Goal: Task Accomplishment & Management: Manage account settings

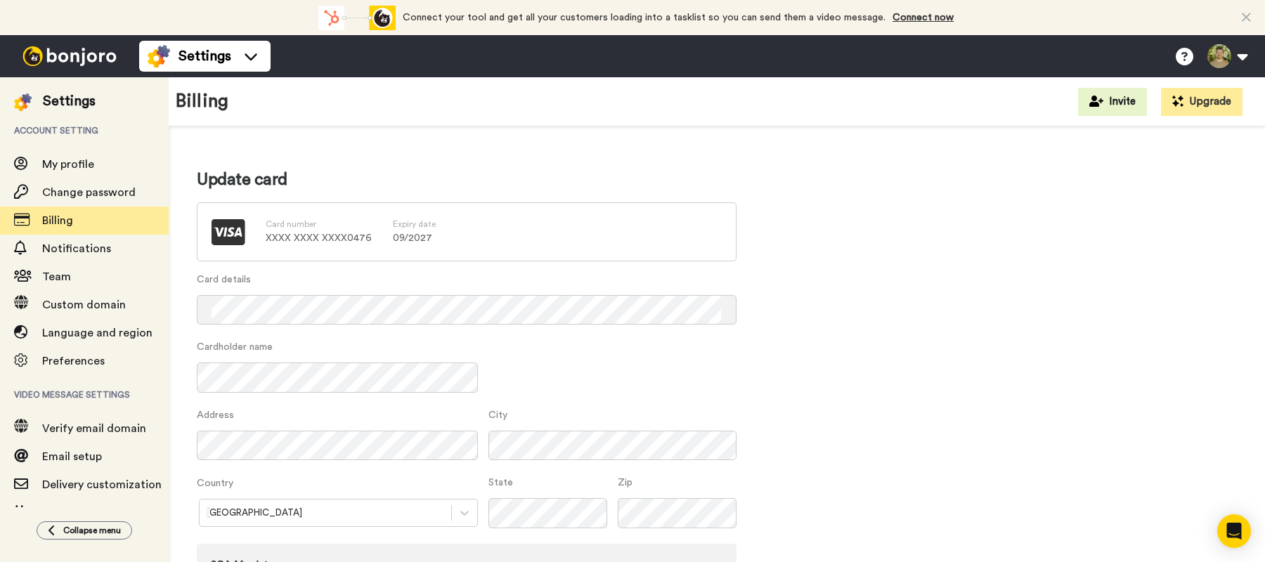
click at [313, 232] on p "XXXX XXXX XXXX 0476" at bounding box center [319, 238] width 106 height 14
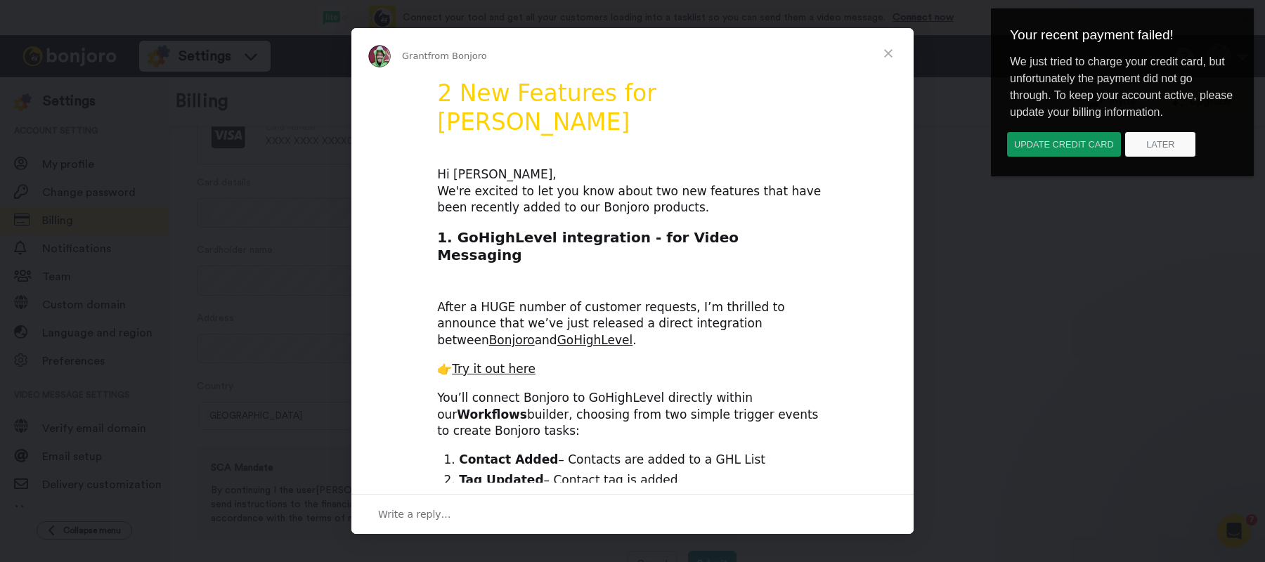
click at [1074, 153] on button "Update credit card" at bounding box center [1064, 144] width 115 height 26
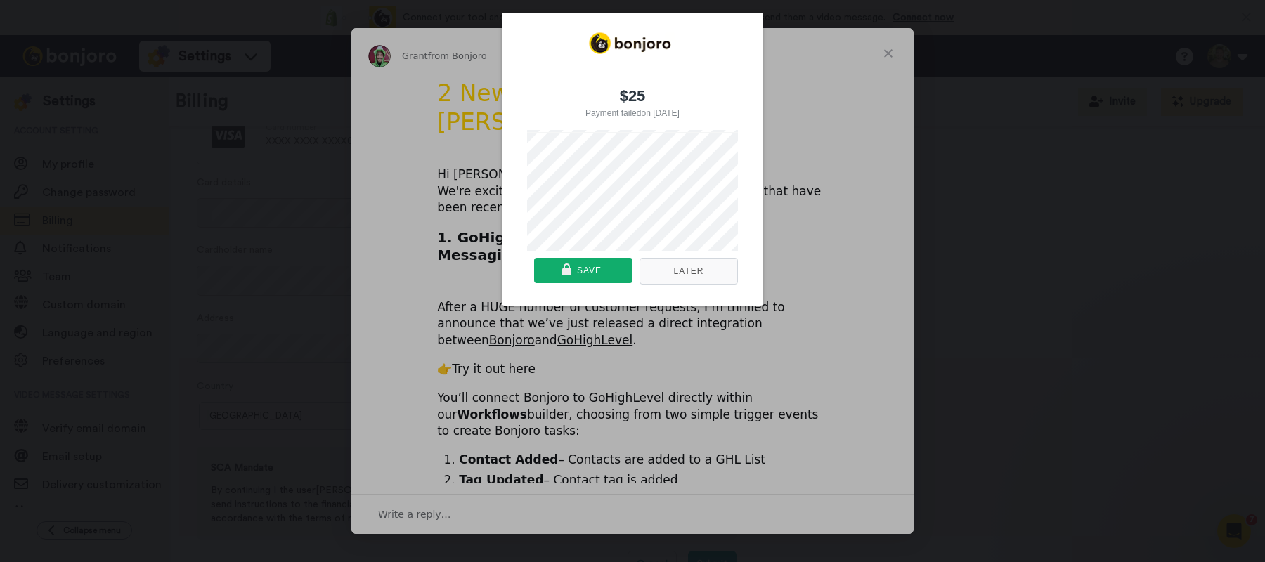
drag, startPoint x: 789, startPoint y: 135, endPoint x: 739, endPoint y: 156, distance: 53.5
click at [789, 135] on div "$25 Payment failed on [DATE] Or pay with card Later Save" at bounding box center [632, 159] width 1265 height 335
drag, startPoint x: 701, startPoint y: 271, endPoint x: 700, endPoint y: 264, distance: 7.1
click at [701, 271] on button "Later" at bounding box center [689, 271] width 98 height 27
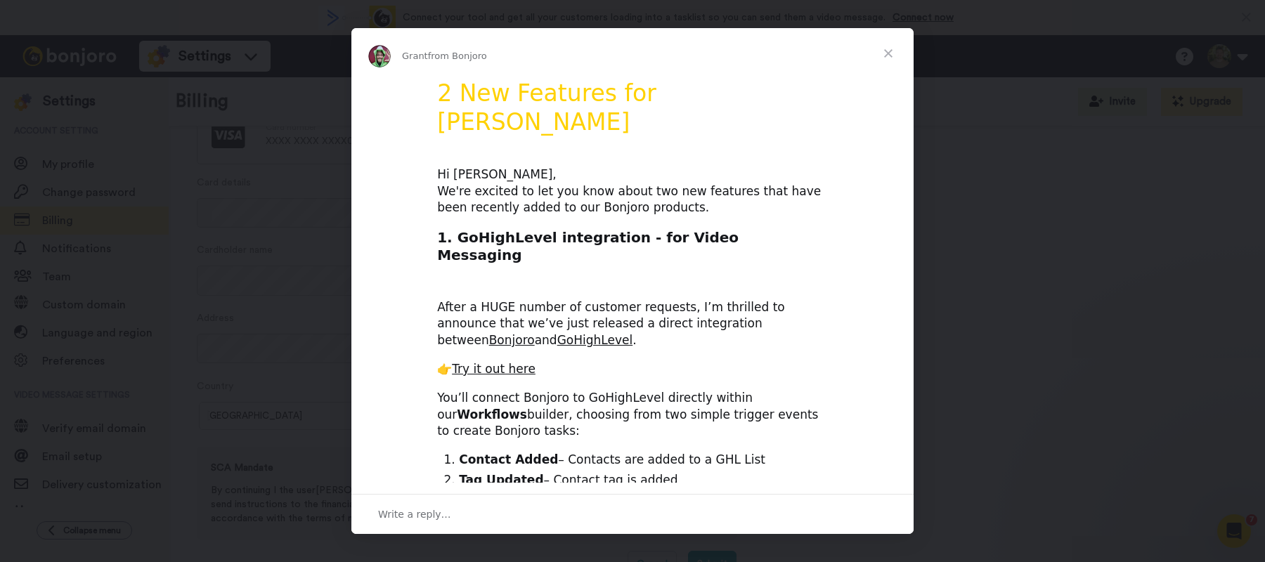
click at [881, 51] on span "Close" at bounding box center [888, 53] width 51 height 51
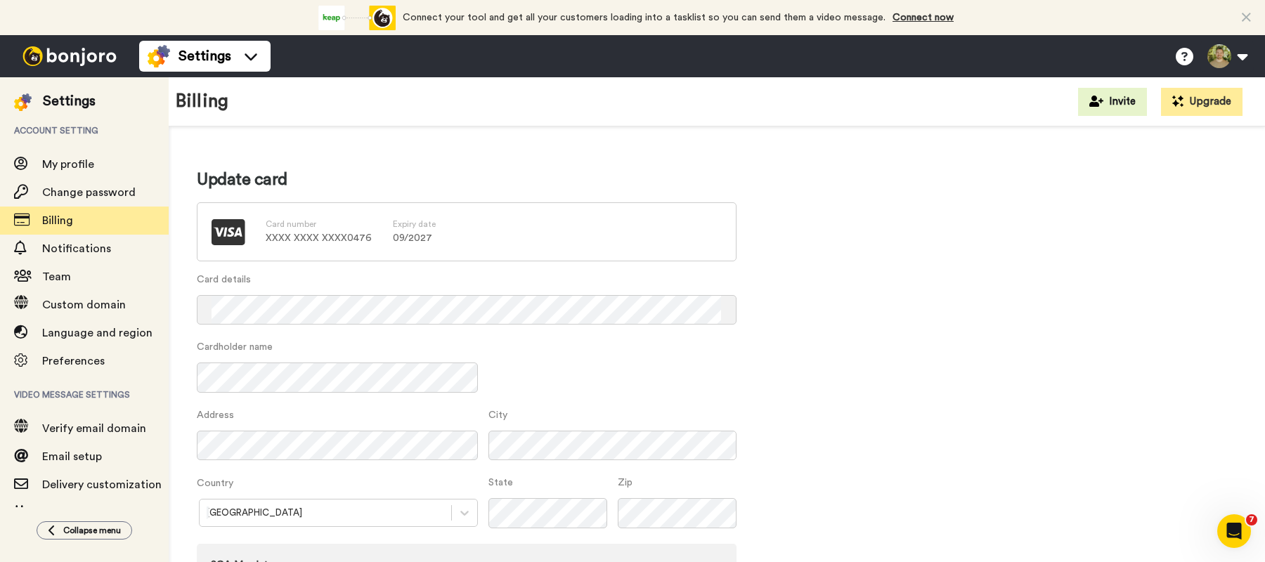
click at [370, 235] on div "Card number XXXX XXXX XXXX 0476 Expiry date 09 / 2027" at bounding box center [467, 231] width 540 height 59
click at [415, 231] on p "09 / 2027" at bounding box center [414, 238] width 43 height 14
drag, startPoint x: 302, startPoint y: 231, endPoint x: 252, endPoint y: 235, distance: 49.3
click at [257, 235] on div "Card number XXXX XXXX XXXX 0476 Expiry date 09 / 2027" at bounding box center [467, 231] width 540 height 59
click at [310, 233] on p "XXXX XXXX XXXX 0476" at bounding box center [319, 238] width 106 height 14
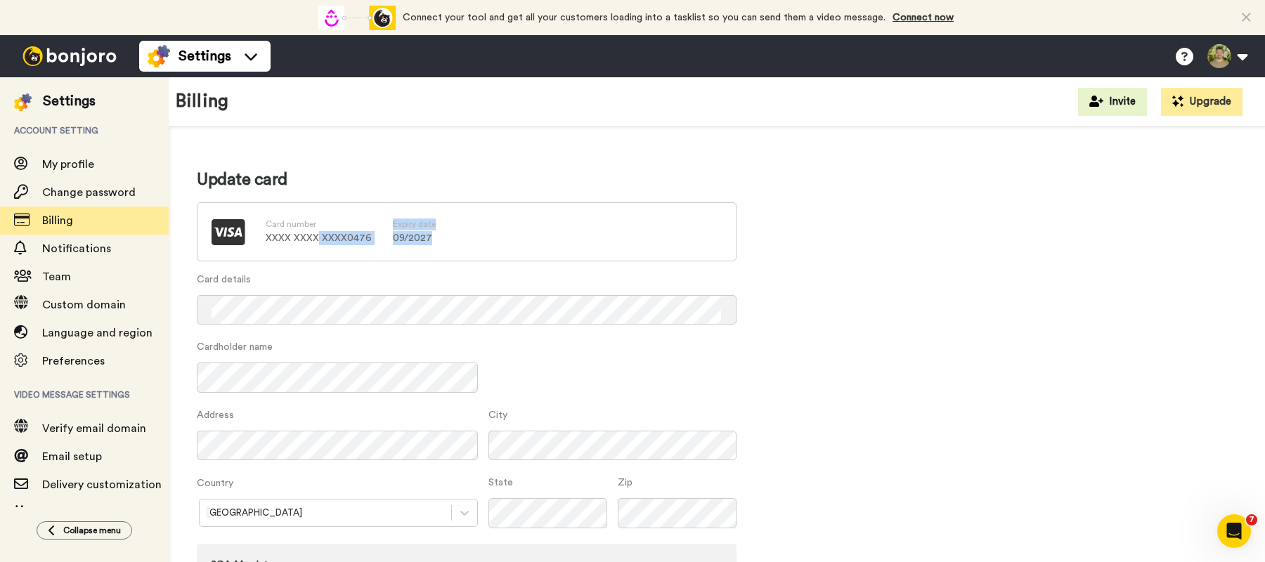
drag, startPoint x: 318, startPoint y: 234, endPoint x: 449, endPoint y: 242, distance: 131.7
click at [441, 241] on div "Card number XXXX XXXX XXXX 0476 Expiry date 09 / 2027" at bounding box center [467, 231] width 540 height 59
click at [450, 242] on div "Card number XXXX XXXX XXXX 0476 Expiry date 09 / 2027" at bounding box center [467, 231] width 540 height 59
click at [755, 382] on div "Update card Card number XXXX XXXX XXXX 0476 Expiry date 09 / 2027 Card details …" at bounding box center [717, 422] width 1040 height 506
click at [1007, 332] on div "Update card Card number XXXX XXXX XXXX 0476 Expiry date 09 / 2027 Card details …" at bounding box center [717, 422] width 1040 height 506
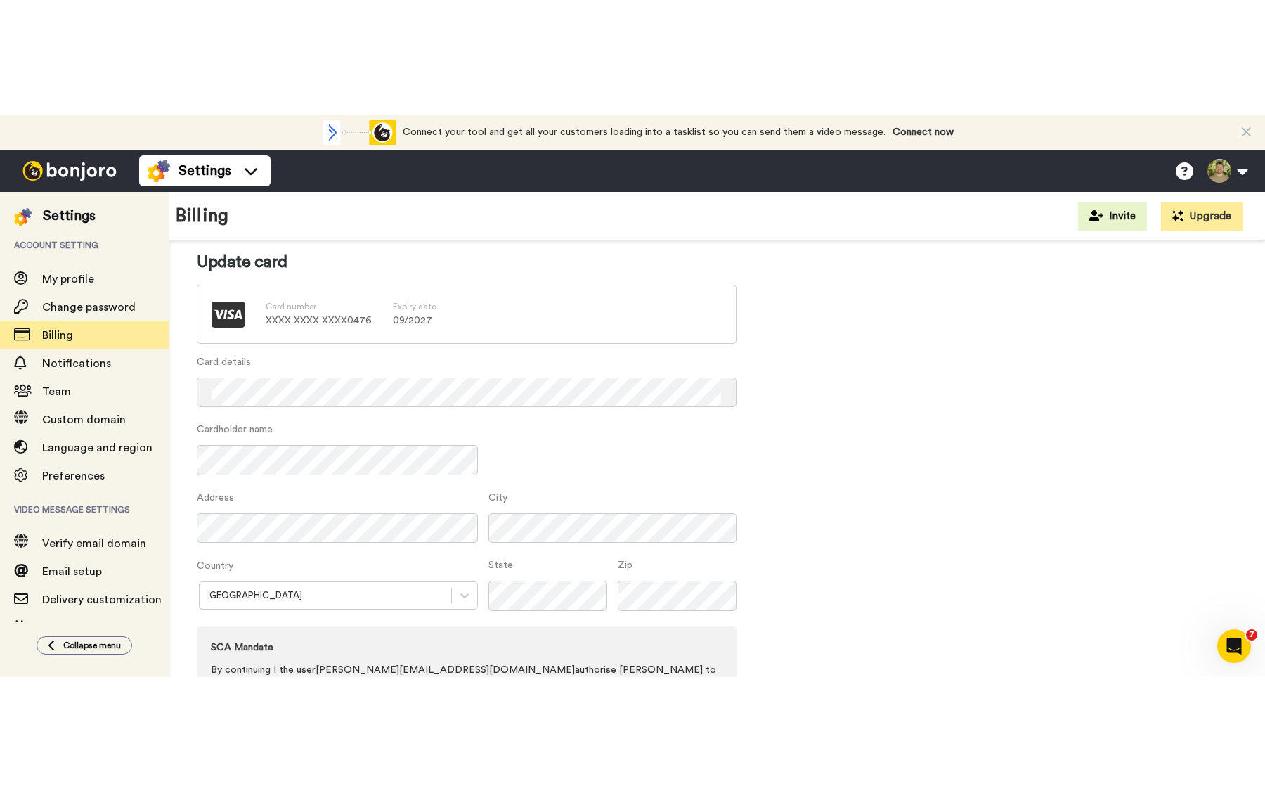
scroll to position [97, 0]
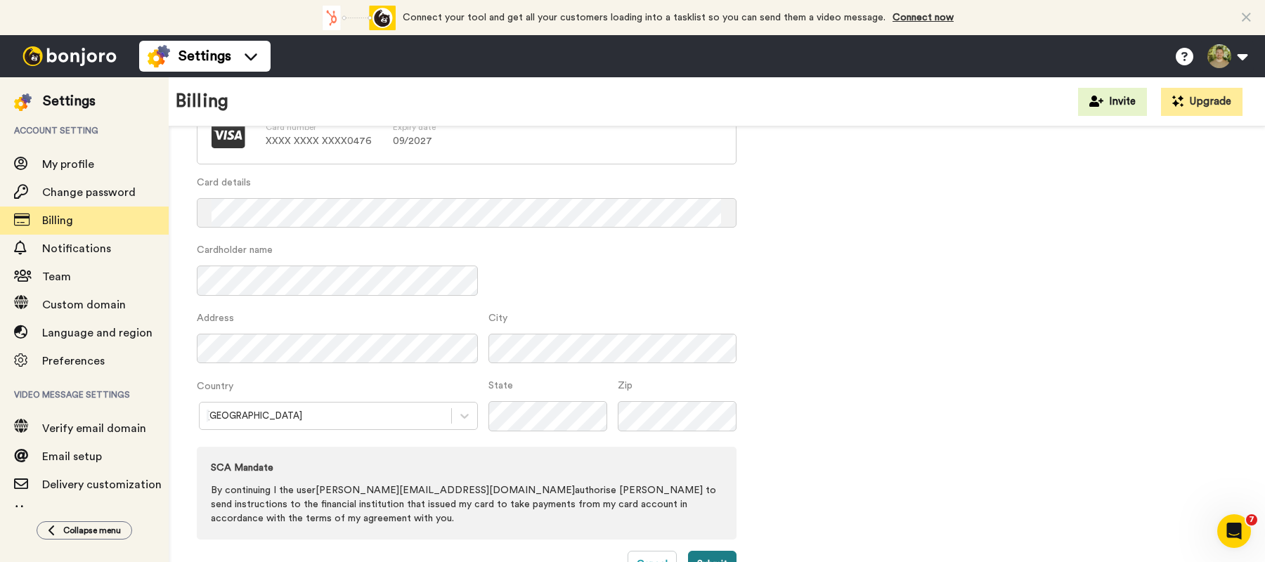
click at [723, 557] on button "Submit" at bounding box center [712, 564] width 49 height 27
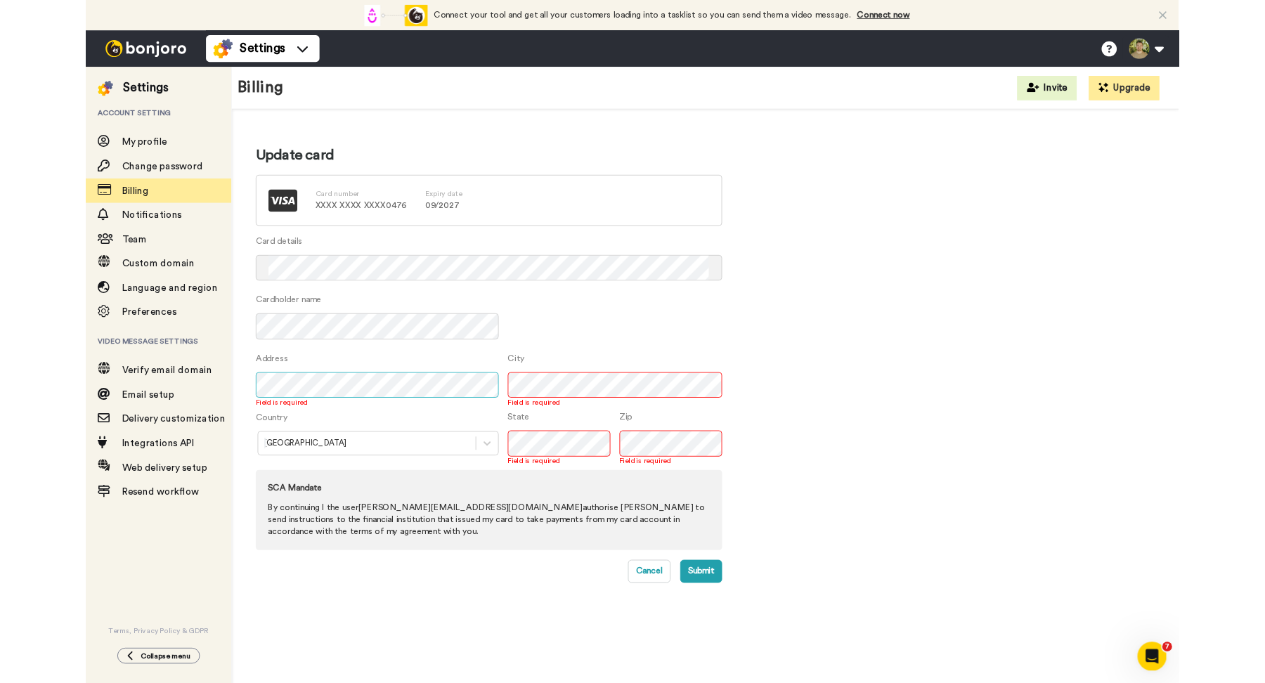
scroll to position [0, 0]
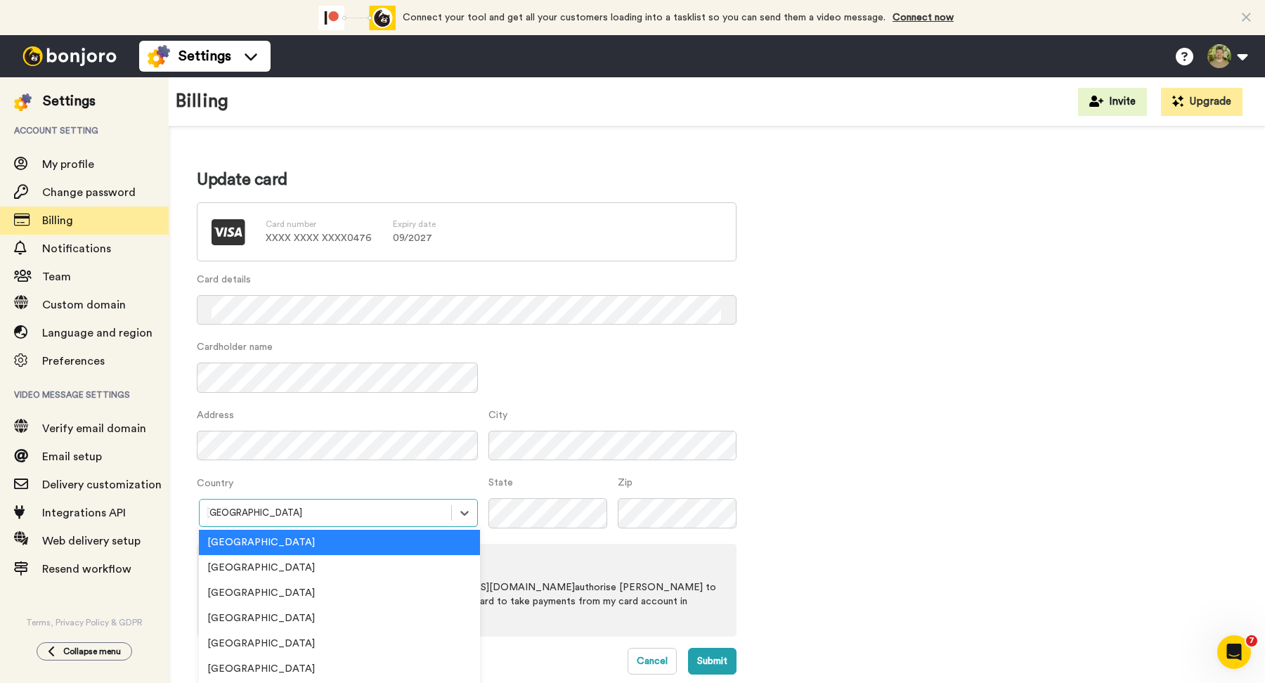
click at [395, 505] on div at bounding box center [326, 513] width 238 height 16
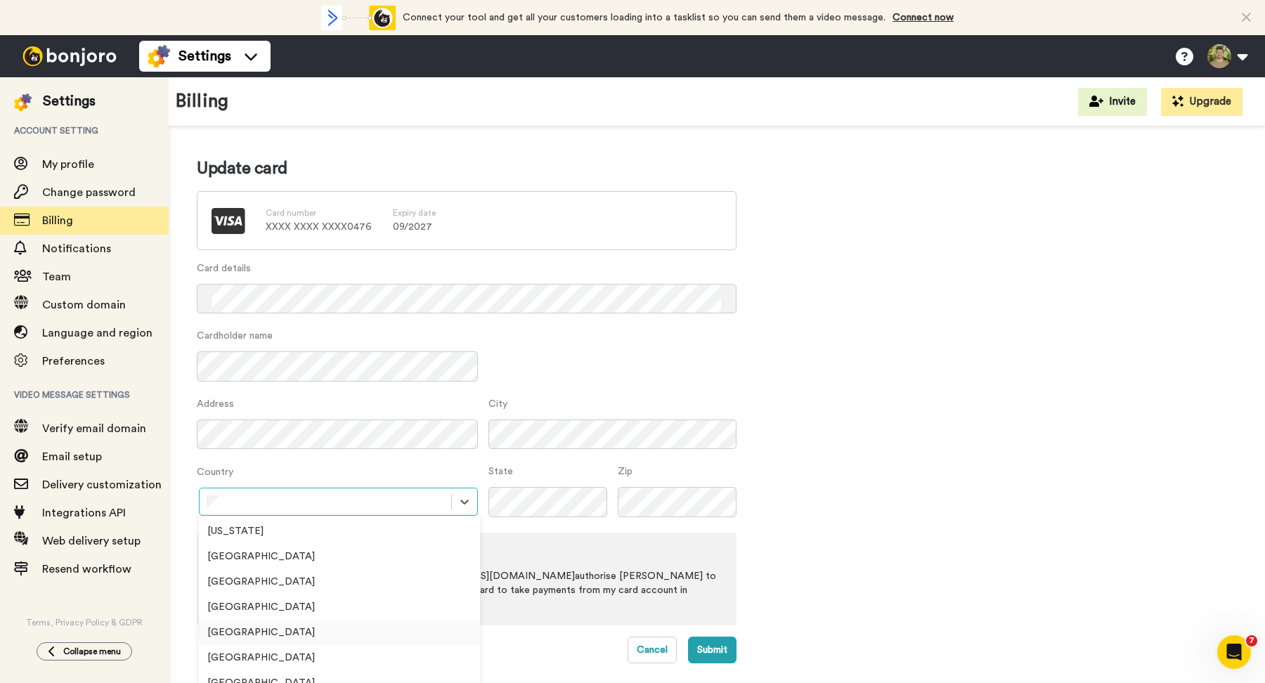
click at [243, 562] on div "[GEOGRAPHIC_DATA]" at bounding box center [339, 632] width 281 height 25
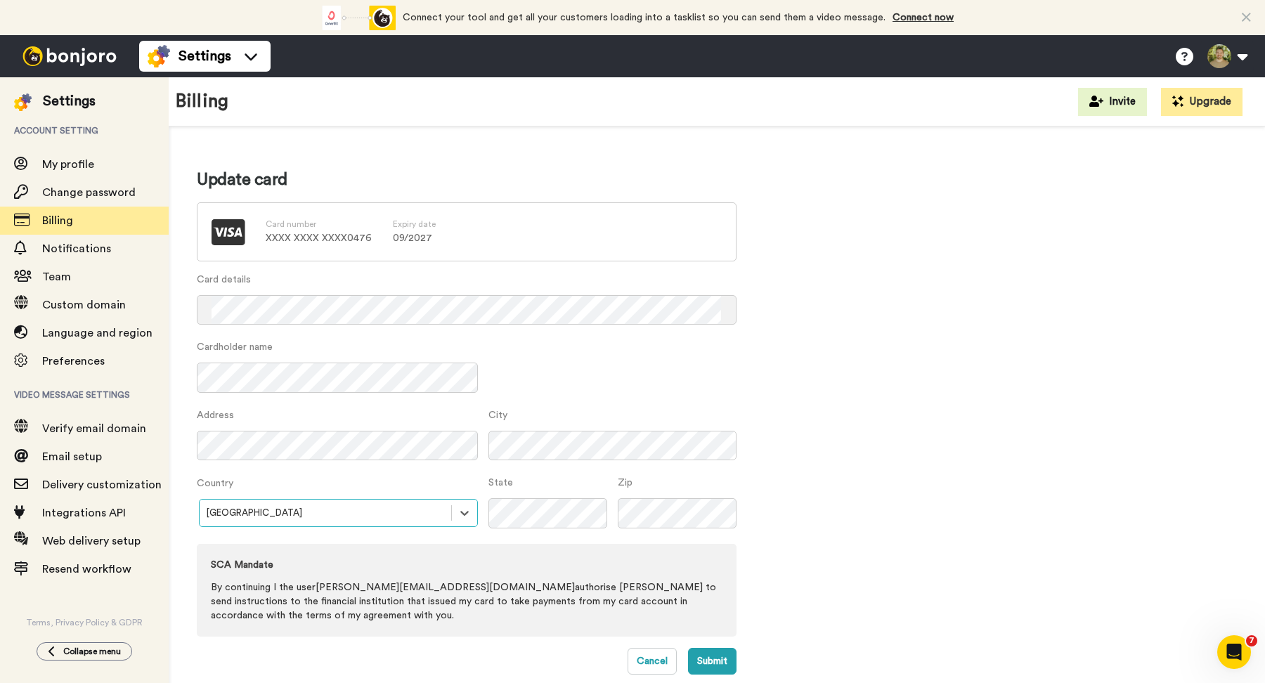
click at [824, 556] on div "Update card Card number XXXX XXXX XXXX 0476 Expiry date 09 / 2027 Card details …" at bounding box center [717, 422] width 1040 height 506
click at [702, 562] on div "Update card Card number XXXX XXXX XXXX 0476 Expiry date 09 / 2027 Card details …" at bounding box center [717, 415] width 1097 height 576
click at [703, 562] on button "Submit" at bounding box center [712, 661] width 49 height 27
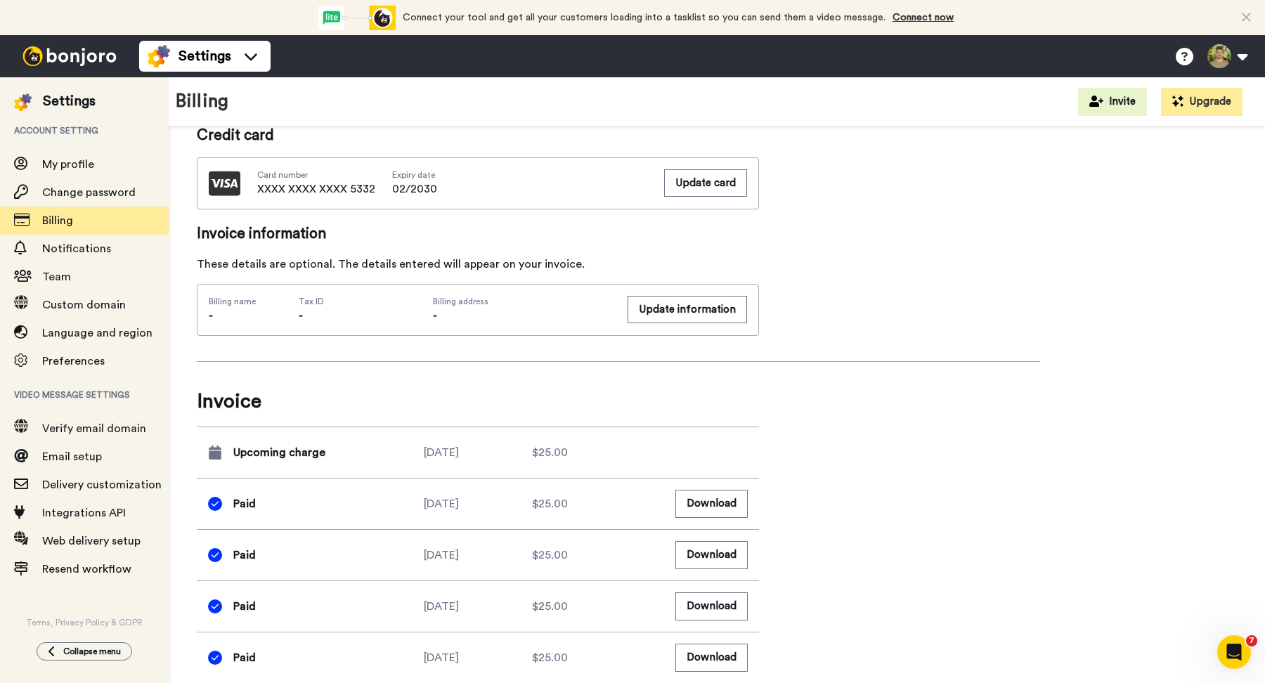
scroll to position [422, 0]
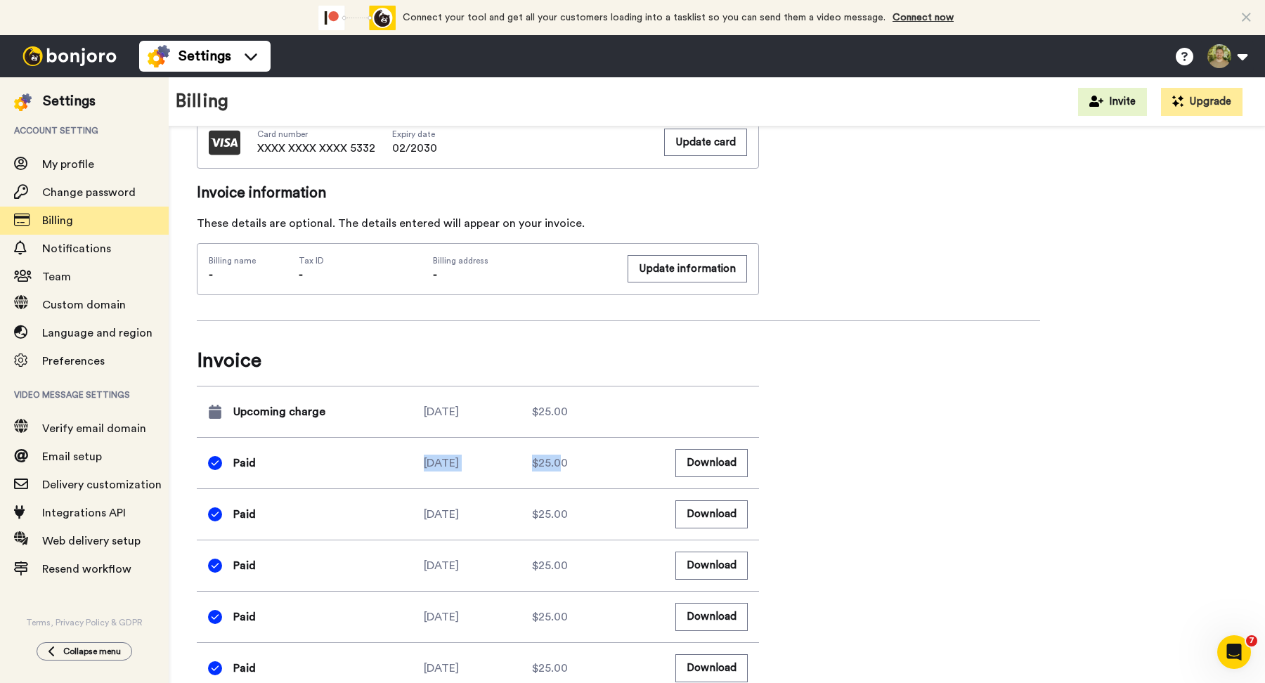
drag, startPoint x: 518, startPoint y: 464, endPoint x: 391, endPoint y: 457, distance: 127.4
click at [391, 457] on div "Paid 2025-09-08 $25.00 Download" at bounding box center [478, 462] width 562 height 51
click at [391, 457] on div "Paid" at bounding box center [316, 463] width 216 height 28
drag, startPoint x: 399, startPoint y: 458, endPoint x: 596, endPoint y: 467, distance: 197.0
click at [592, 467] on div "Paid 2025-09-08 $25.00 Download" at bounding box center [478, 462] width 562 height 51
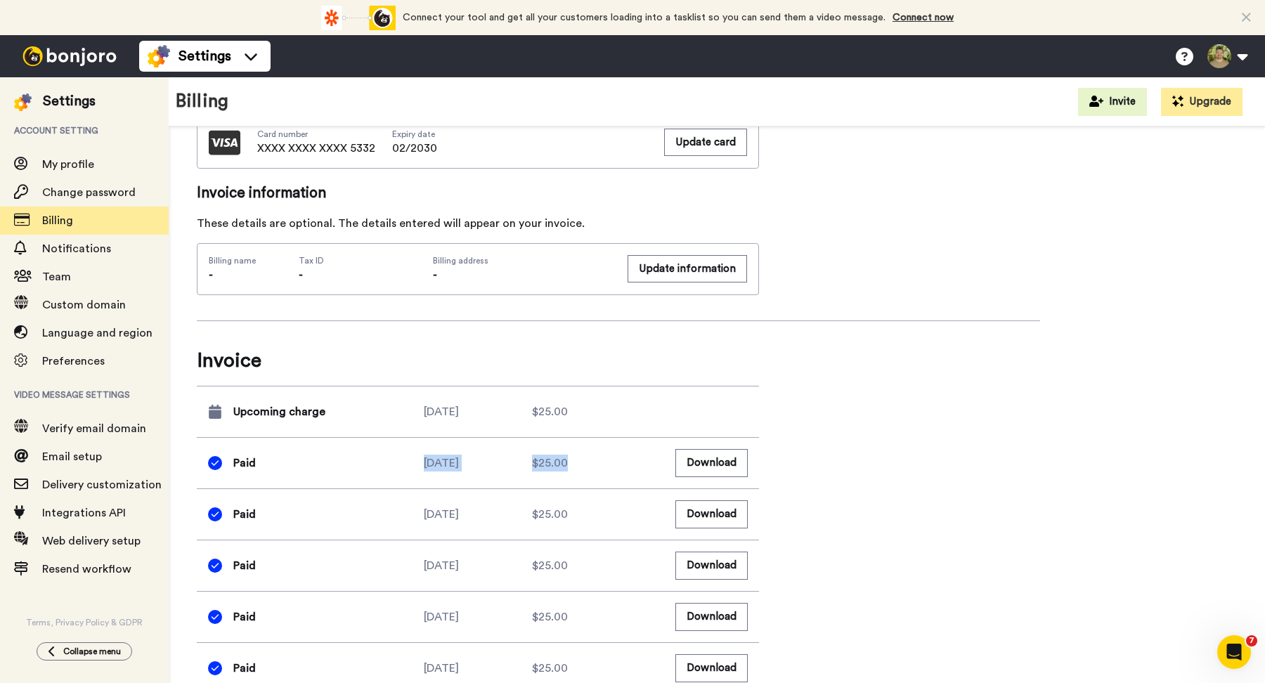
click at [597, 467] on div "$25.00" at bounding box center [586, 463] width 108 height 17
click at [392, 457] on div "Paid 2025-09-08 $25.00 Download" at bounding box center [478, 462] width 562 height 51
click at [391, 457] on div "Paid" at bounding box center [316, 463] width 216 height 28
drag, startPoint x: 295, startPoint y: 418, endPoint x: 265, endPoint y: 415, distance: 29.7
click at [264, 415] on span "Upcoming charge" at bounding box center [279, 411] width 92 height 17
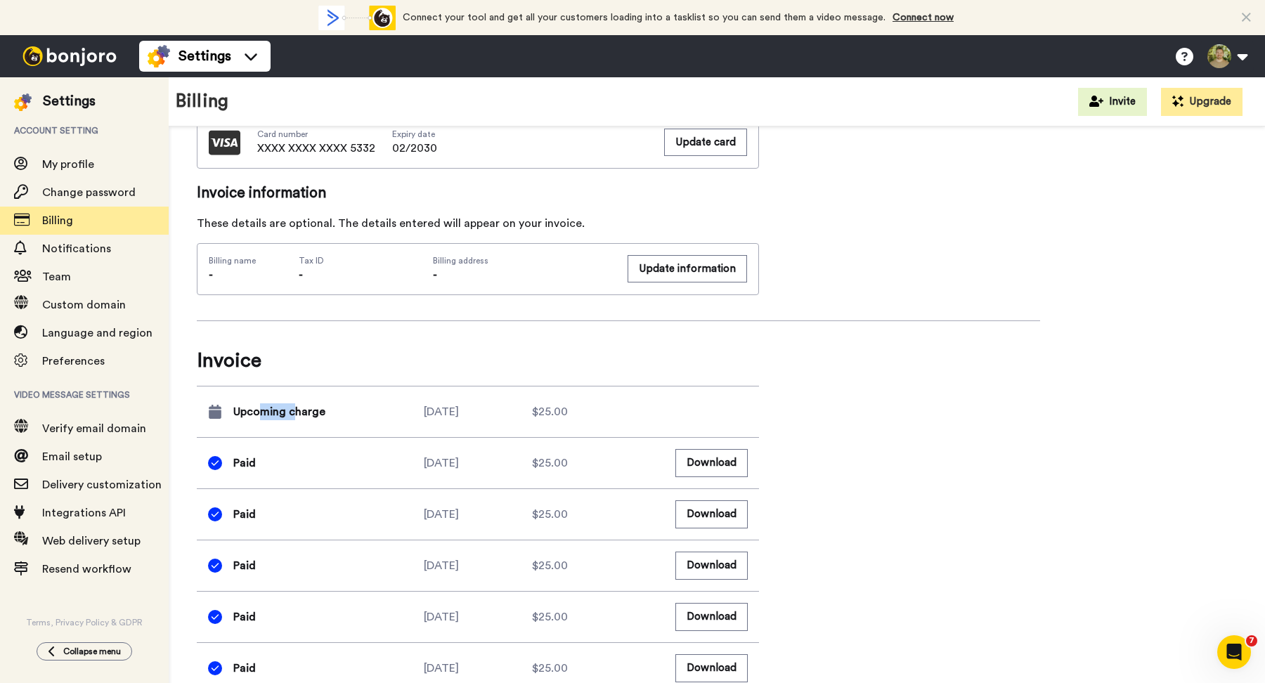
click at [266, 414] on span "Upcoming charge" at bounding box center [279, 411] width 92 height 17
drag, startPoint x: 287, startPoint y: 414, endPoint x: 299, endPoint y: 414, distance: 11.2
click at [290, 414] on span "Upcoming charge" at bounding box center [279, 411] width 92 height 17
click at [299, 414] on span "Upcoming charge" at bounding box center [279, 411] width 92 height 17
drag, startPoint x: 456, startPoint y: 413, endPoint x: 434, endPoint y: 413, distance: 21.8
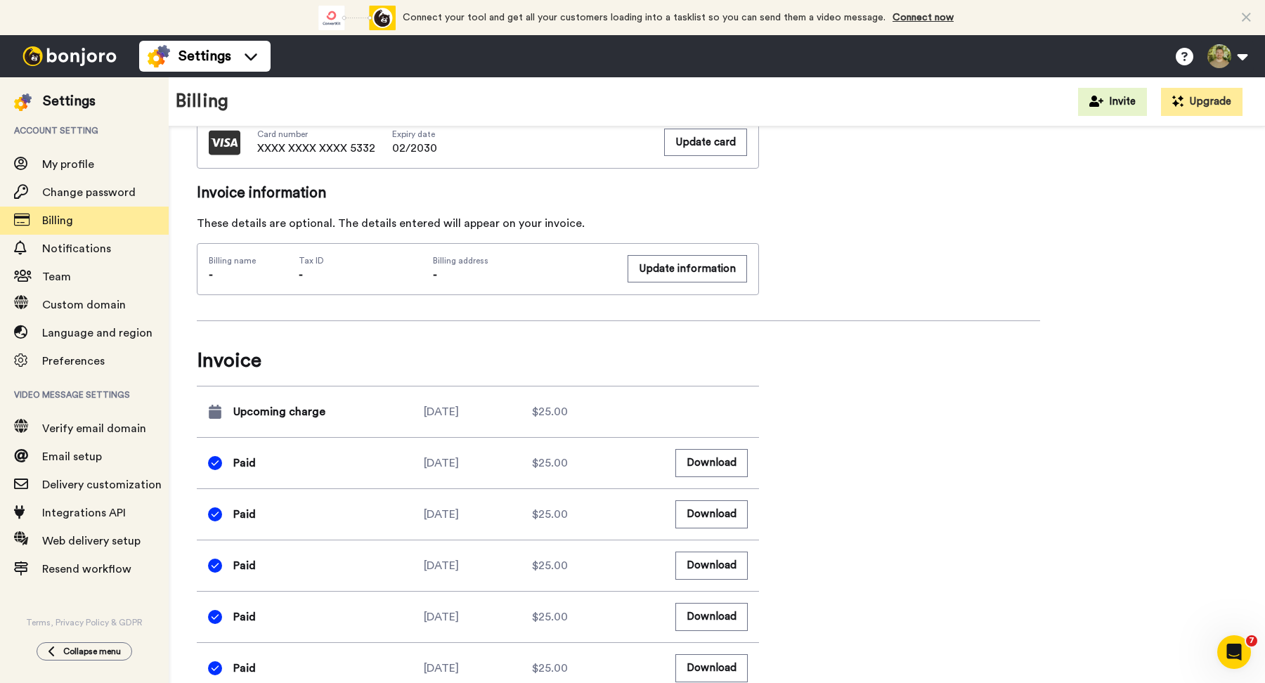
click at [449, 413] on div "2025-11-08" at bounding box center [478, 411] width 108 height 17
click at [434, 413] on div "2025-11-08" at bounding box center [478, 411] width 108 height 17
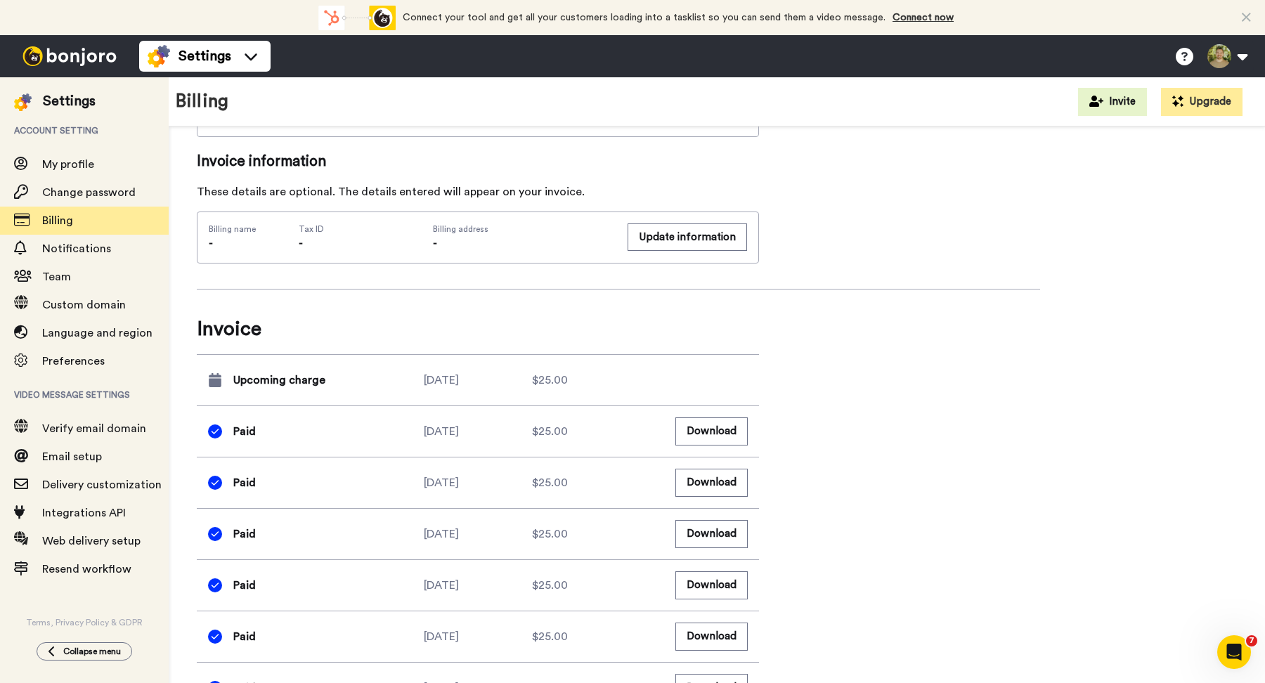
scroll to position [466, 0]
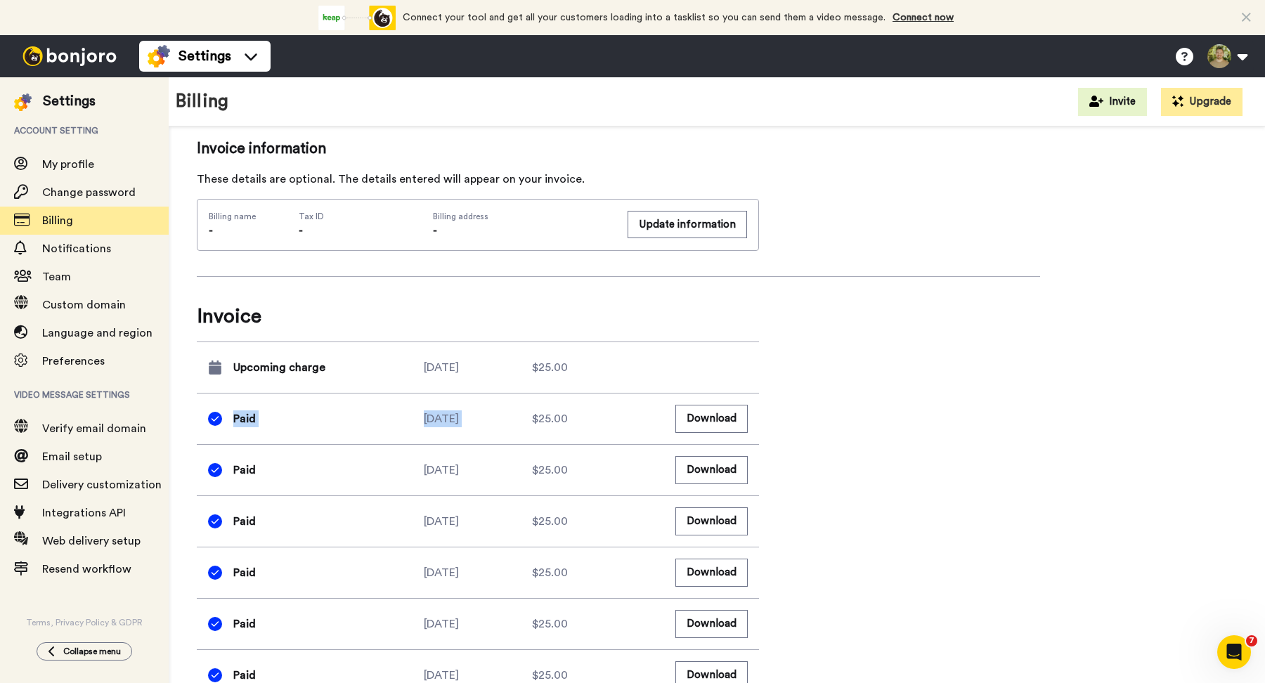
drag, startPoint x: 422, startPoint y: 399, endPoint x: 619, endPoint y: 411, distance: 197.9
click at [619, 411] on div "Paid 2025-09-08 $25.00 Download" at bounding box center [478, 418] width 562 height 51
click at [619, 411] on div "$25.00" at bounding box center [586, 419] width 108 height 17
drag, startPoint x: 551, startPoint y: 427, endPoint x: 426, endPoint y: 417, distance: 125.5
click at [426, 417] on div "Paid 2025-09-08 $25.00 Download" at bounding box center [478, 418] width 562 height 51
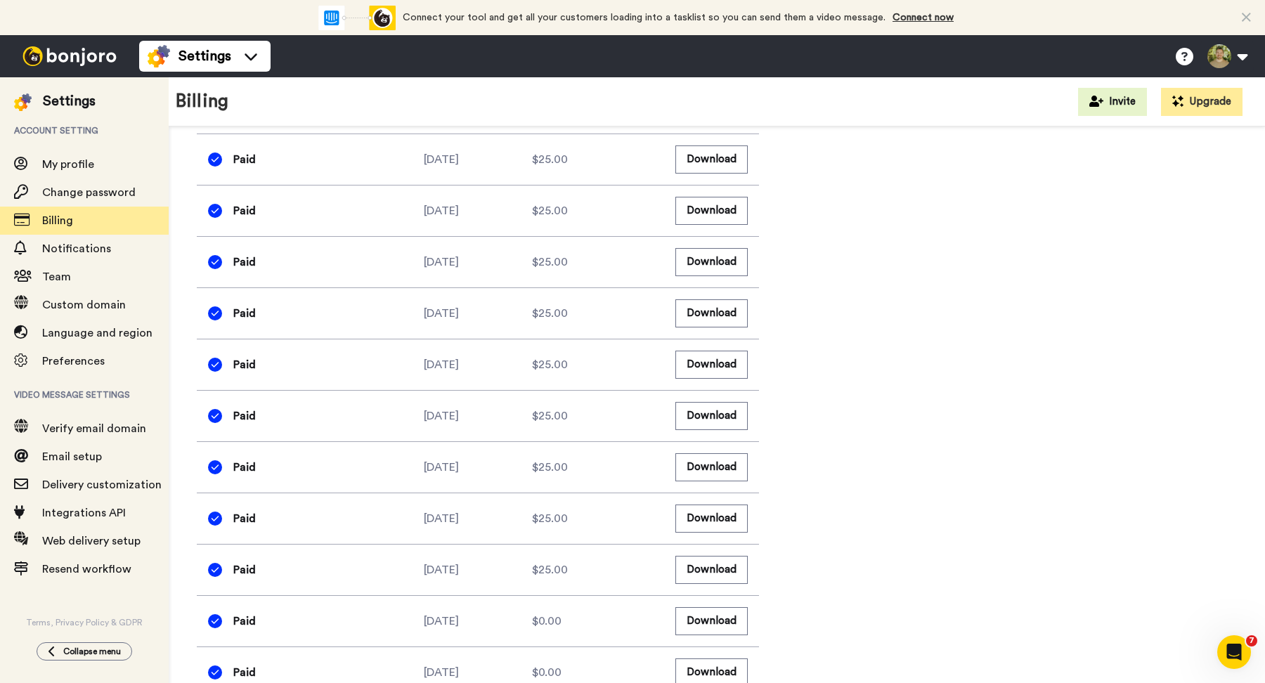
scroll to position [0, 0]
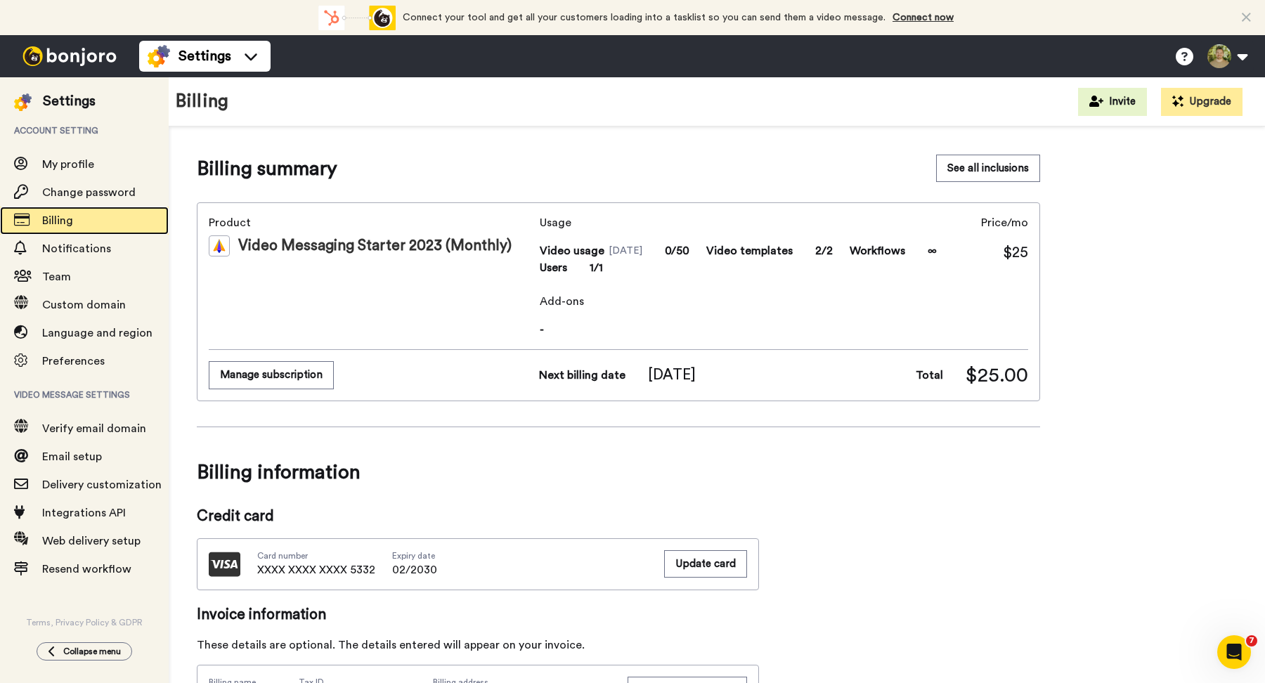
click at [84, 219] on span "Billing" at bounding box center [105, 220] width 127 height 17
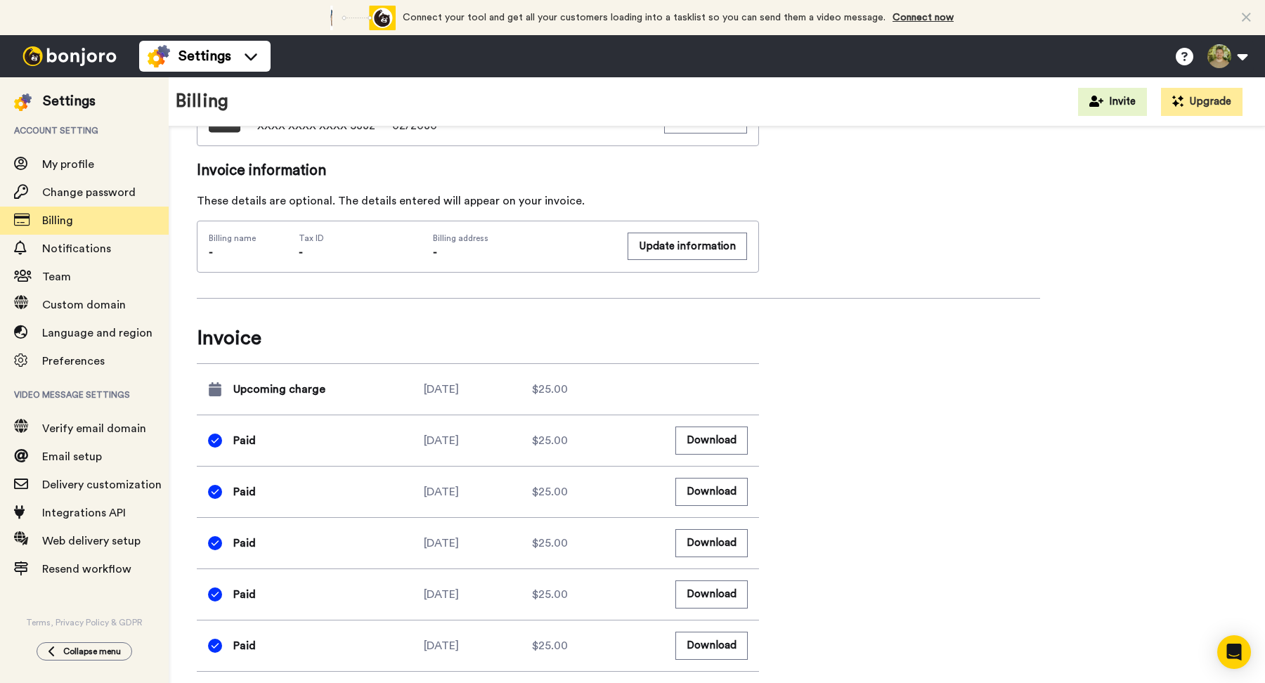
click at [358, 380] on div "Upcoming charge [DATE] $25.00" at bounding box center [478, 389] width 562 height 51
drag, startPoint x: 358, startPoint y: 380, endPoint x: 380, endPoint y: 382, distance: 21.2
click at [360, 382] on div "Upcoming charge" at bounding box center [316, 389] width 216 height 28
drag, startPoint x: 438, startPoint y: 387, endPoint x: 549, endPoint y: 392, distance: 111.2
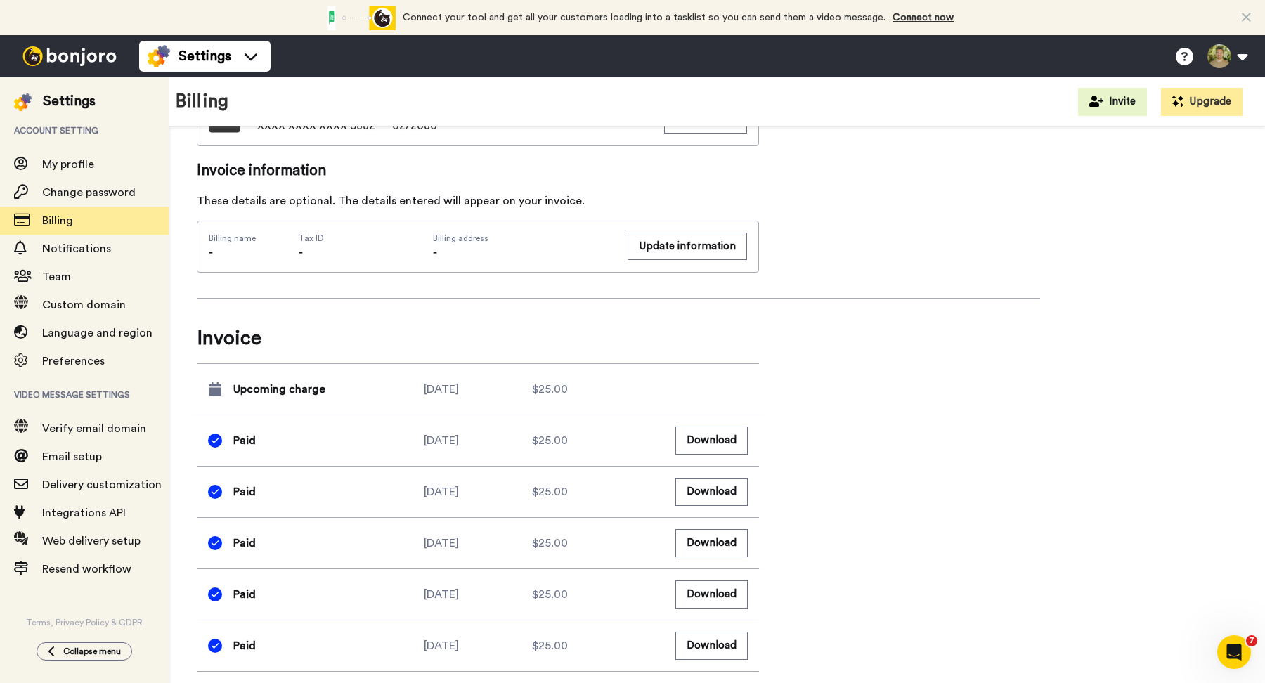
click at [543, 392] on div "Upcoming charge 2025-11-08 $25.00" at bounding box center [478, 389] width 562 height 51
click at [549, 392] on div "$25.00" at bounding box center [586, 389] width 108 height 17
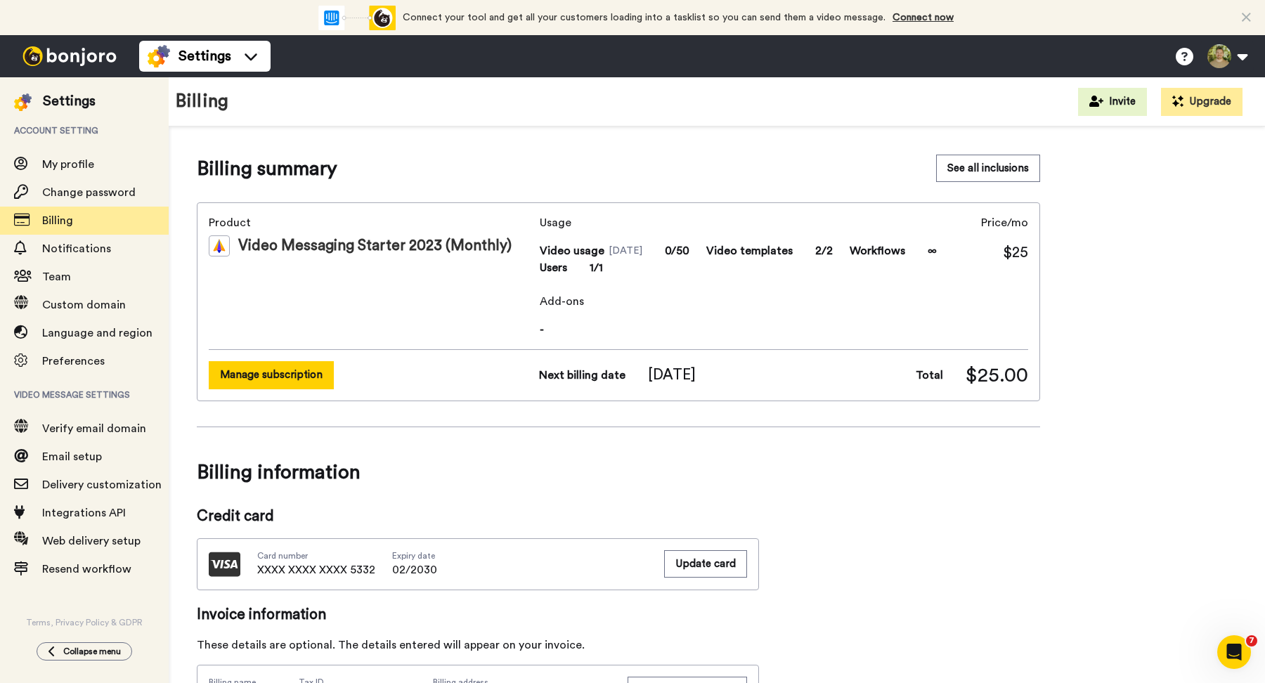
click at [296, 372] on button "Manage subscription" at bounding box center [271, 374] width 125 height 27
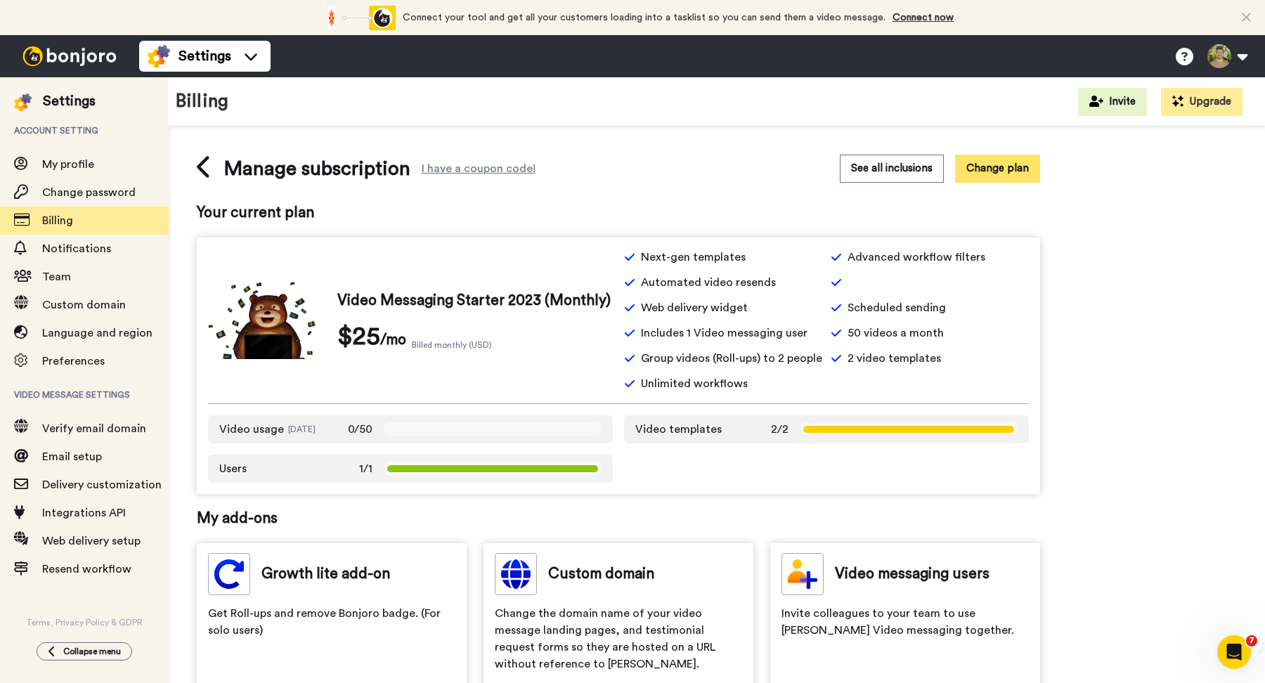
click at [995, 174] on button "Change plan" at bounding box center [997, 168] width 85 height 27
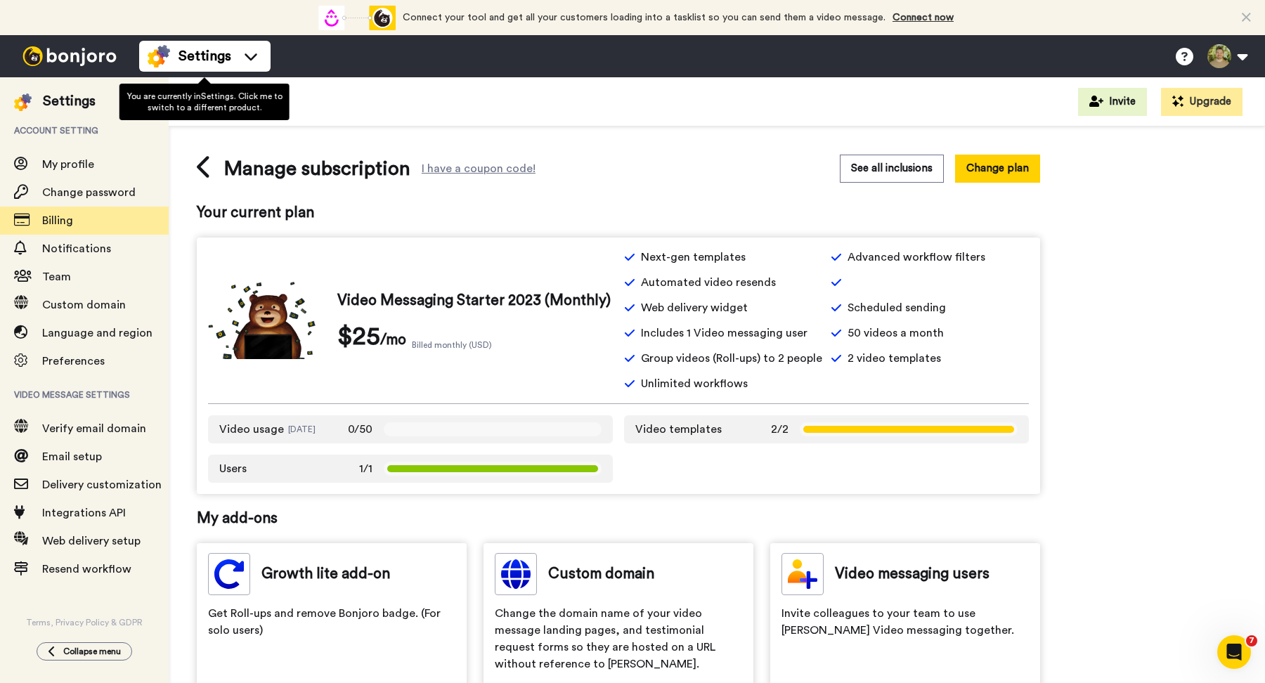
scroll to position [388, 0]
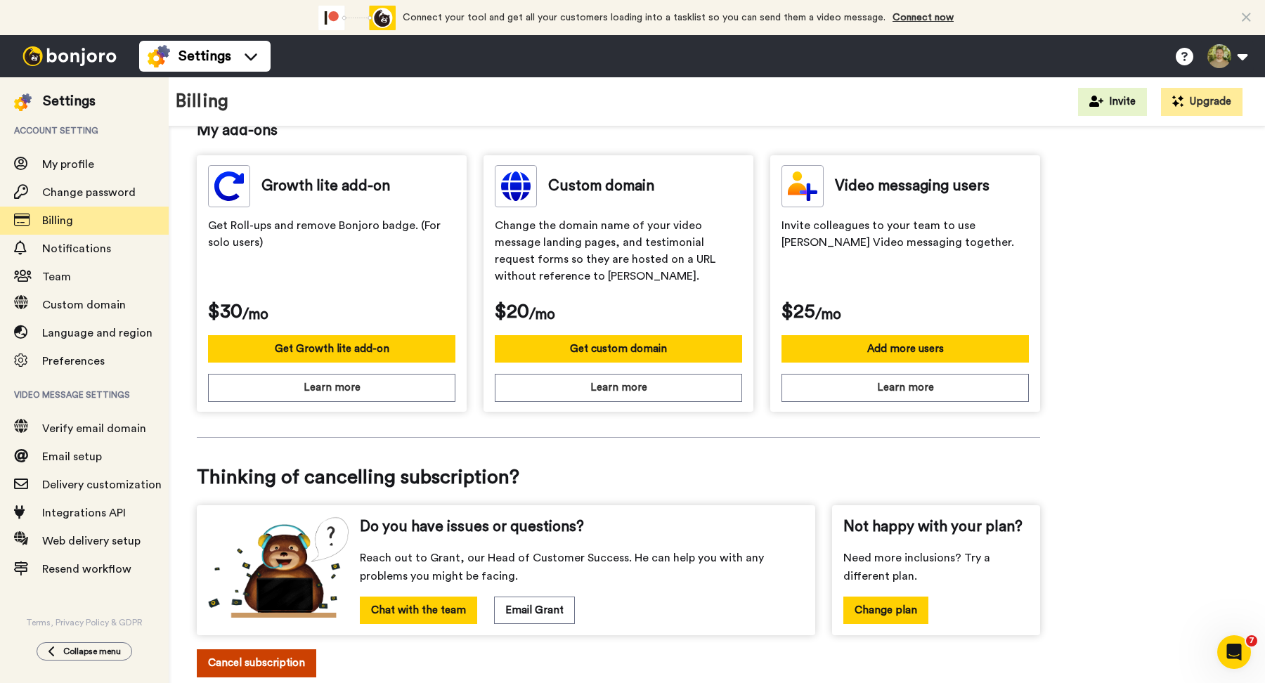
click at [281, 654] on button "Cancel subscription" at bounding box center [256, 662] width 119 height 27
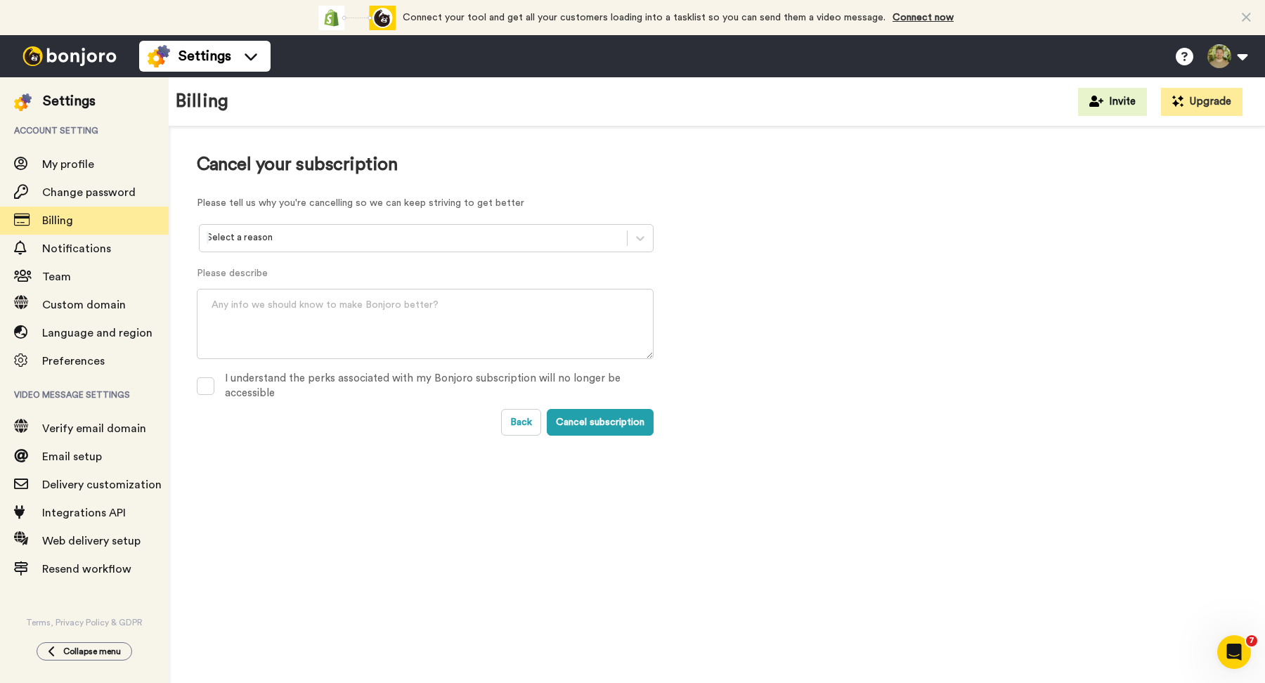
click at [361, 238] on div at bounding box center [413, 238] width 413 height 16
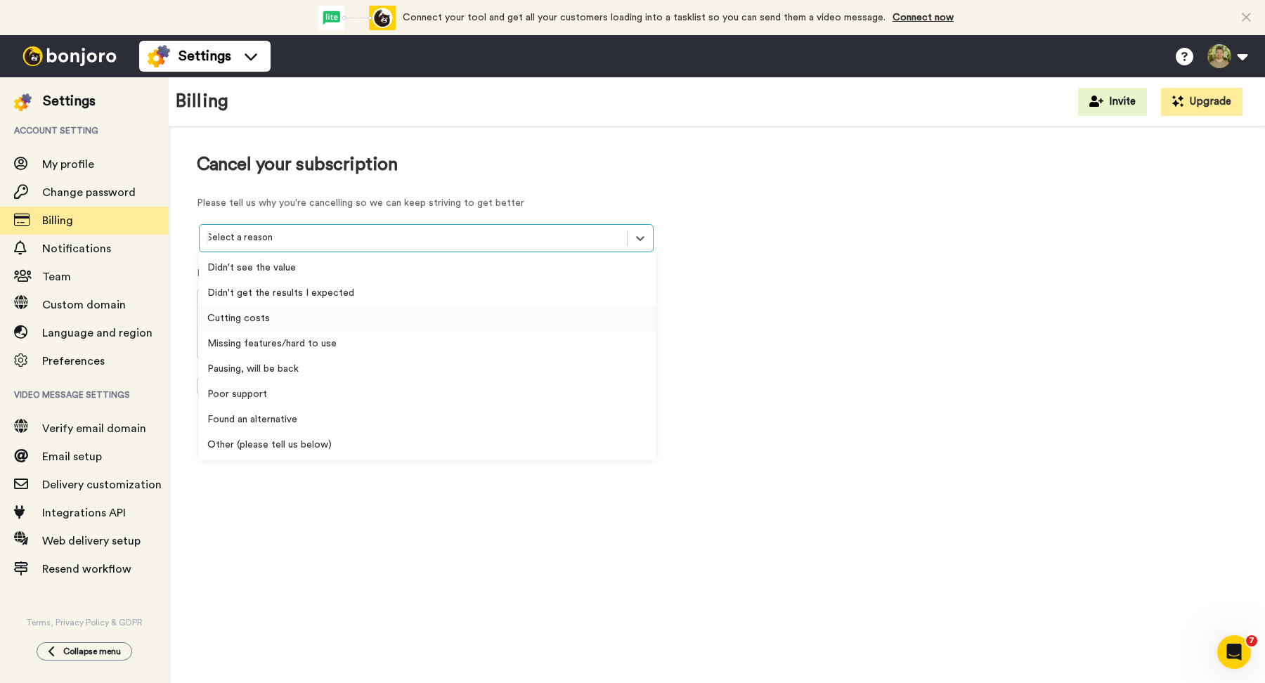
click at [266, 320] on div "Cutting costs" at bounding box center [427, 318] width 457 height 25
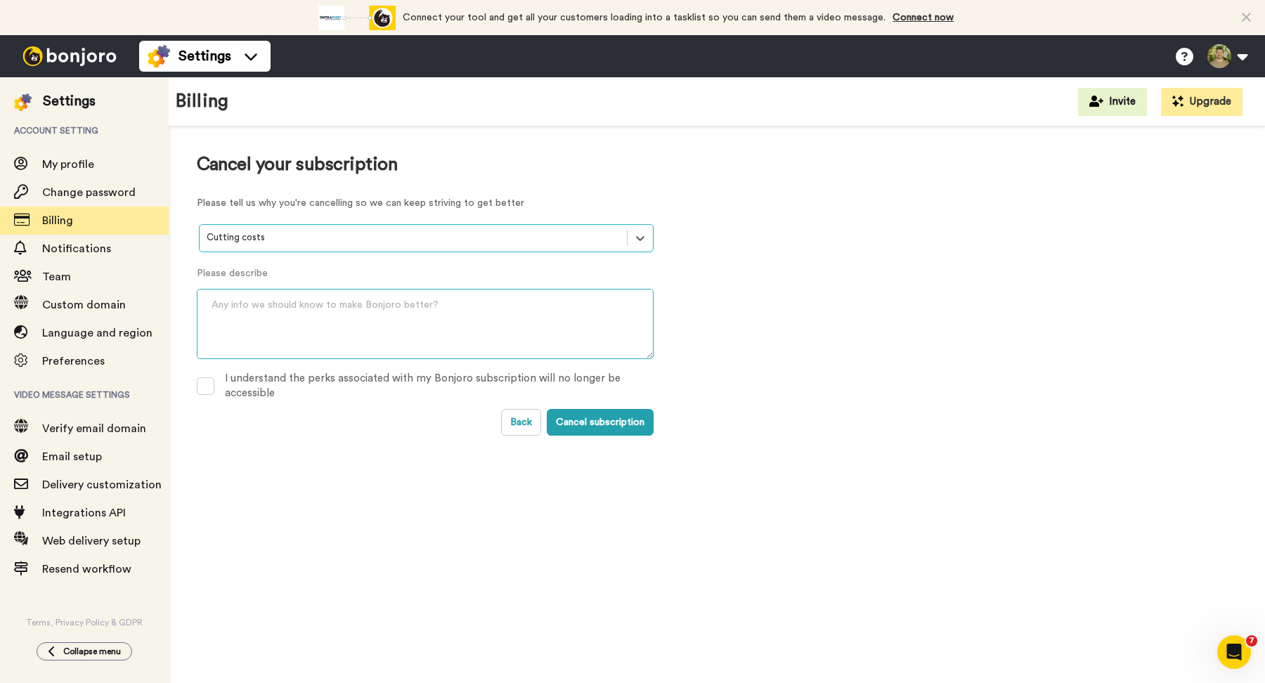
click at [272, 313] on textarea at bounding box center [425, 324] width 457 height 70
type textarea "Just haven't used Bonjoro in several months"
click at [205, 383] on span at bounding box center [206, 386] width 18 height 18
click at [638, 422] on button "Cancel subscription" at bounding box center [600, 422] width 107 height 27
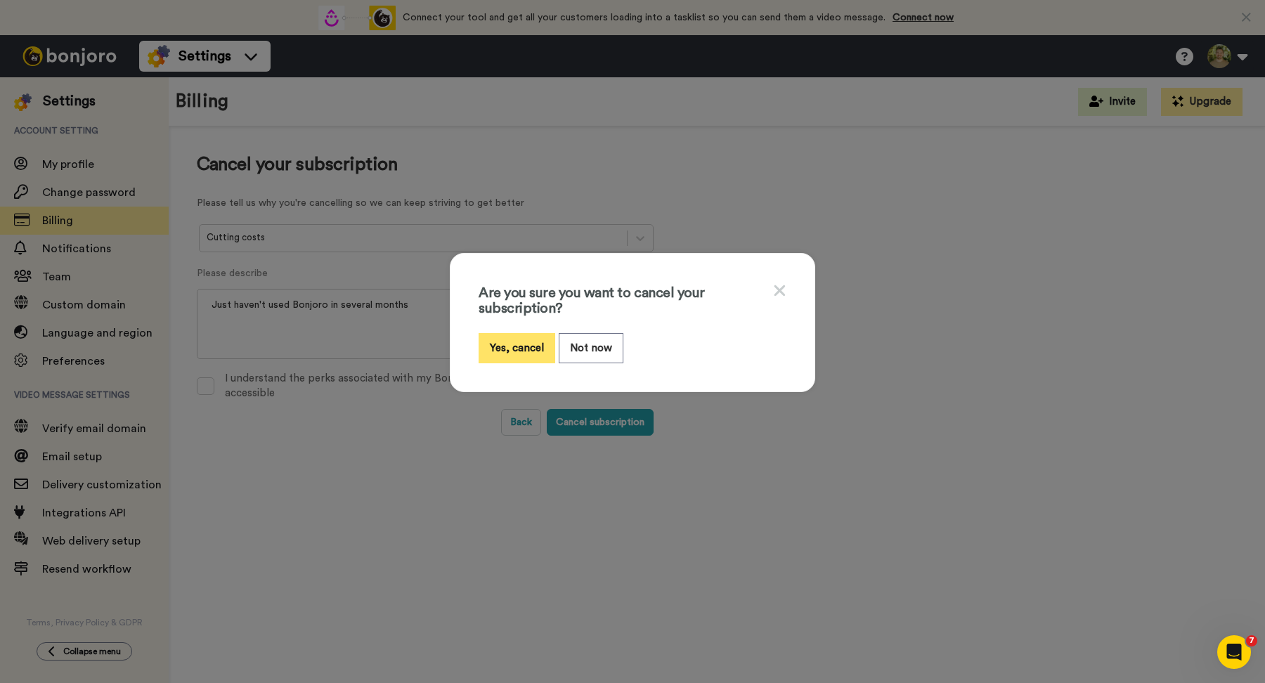
click at [524, 344] on button "Yes, cancel" at bounding box center [517, 348] width 77 height 30
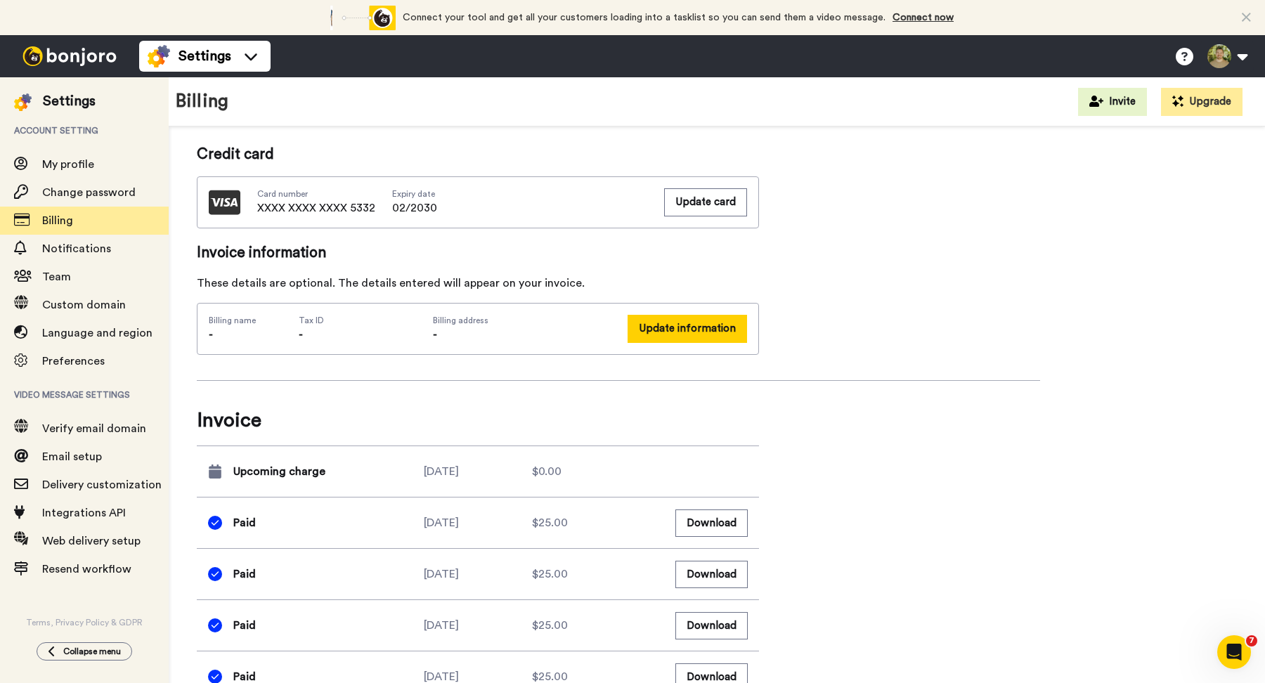
scroll to position [382, 0]
